Goal: Find specific page/section: Find specific page/section

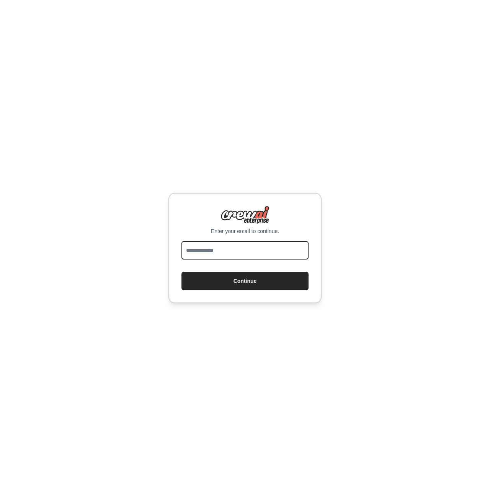
click at [238, 258] on input "email" at bounding box center [245, 250] width 127 height 18
type input "**********"
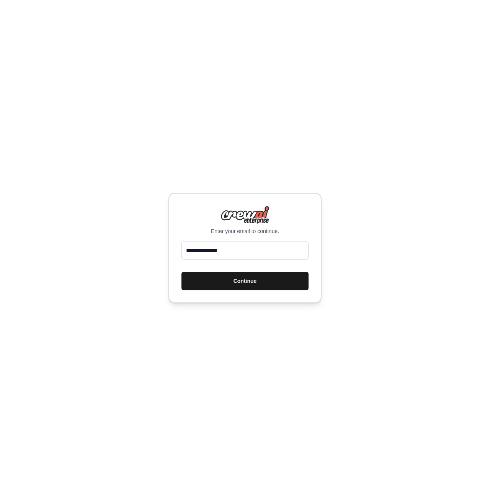
click at [237, 281] on button "Continue" at bounding box center [245, 281] width 127 height 18
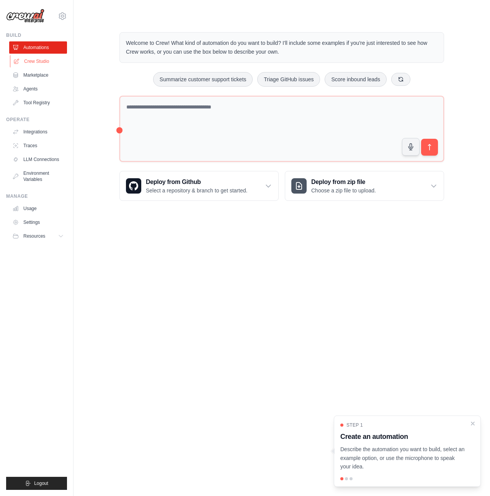
click at [37, 62] on link "Crew Studio" at bounding box center [39, 61] width 58 height 12
